Goal: Task Accomplishment & Management: Manage account settings

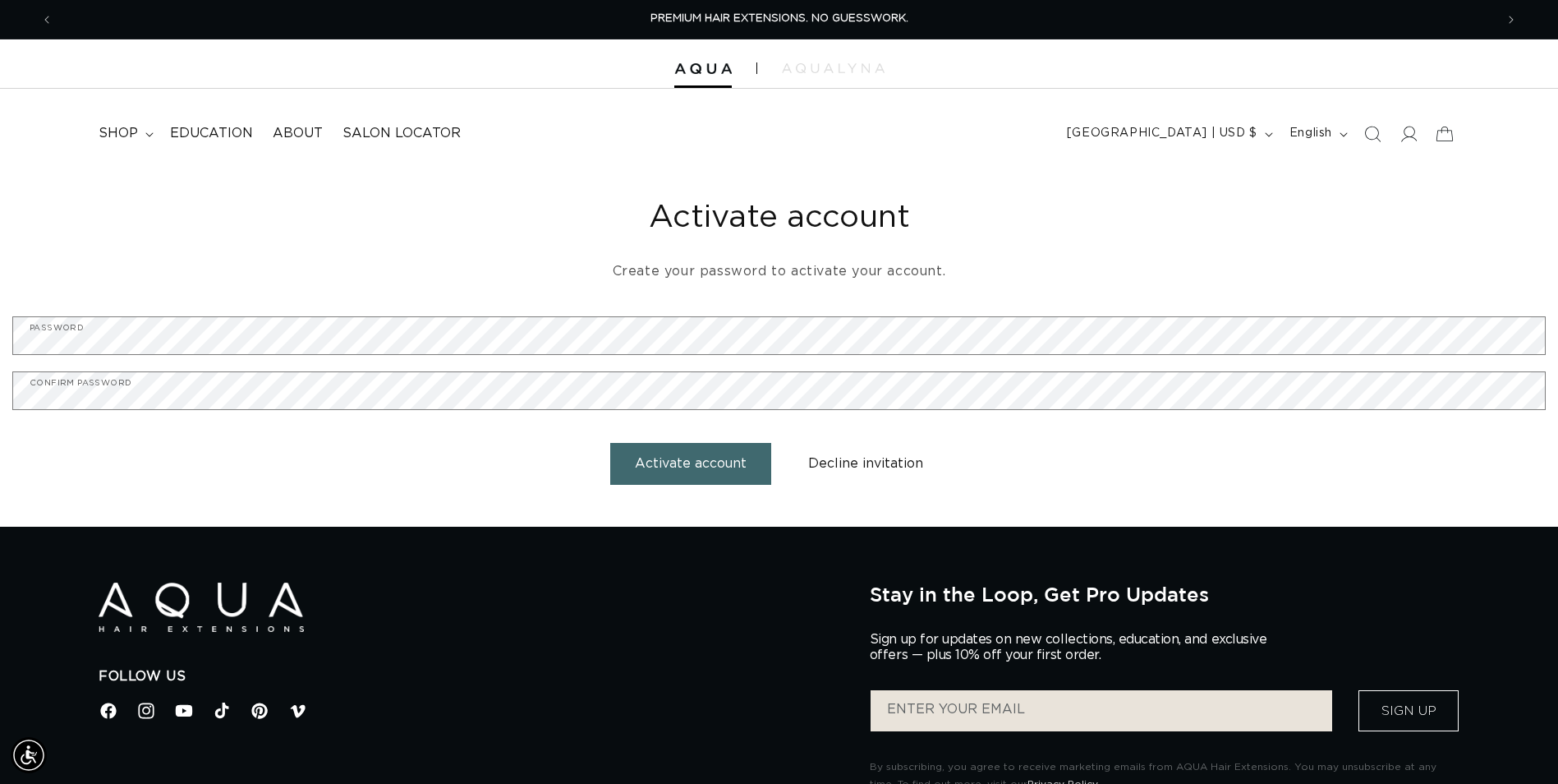
click at [725, 474] on button "Activate account" at bounding box center [691, 463] width 161 height 42
